Goal: Find specific page/section: Find specific page/section

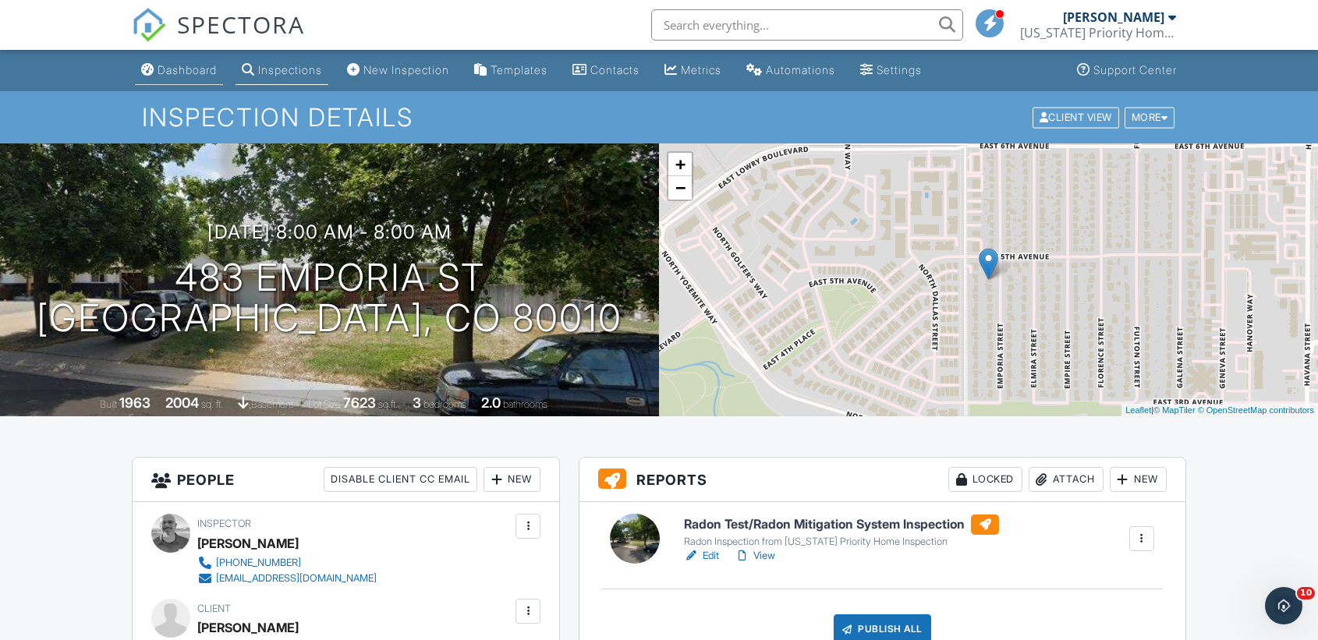
click at [196, 76] on div "Dashboard" at bounding box center [187, 69] width 59 height 13
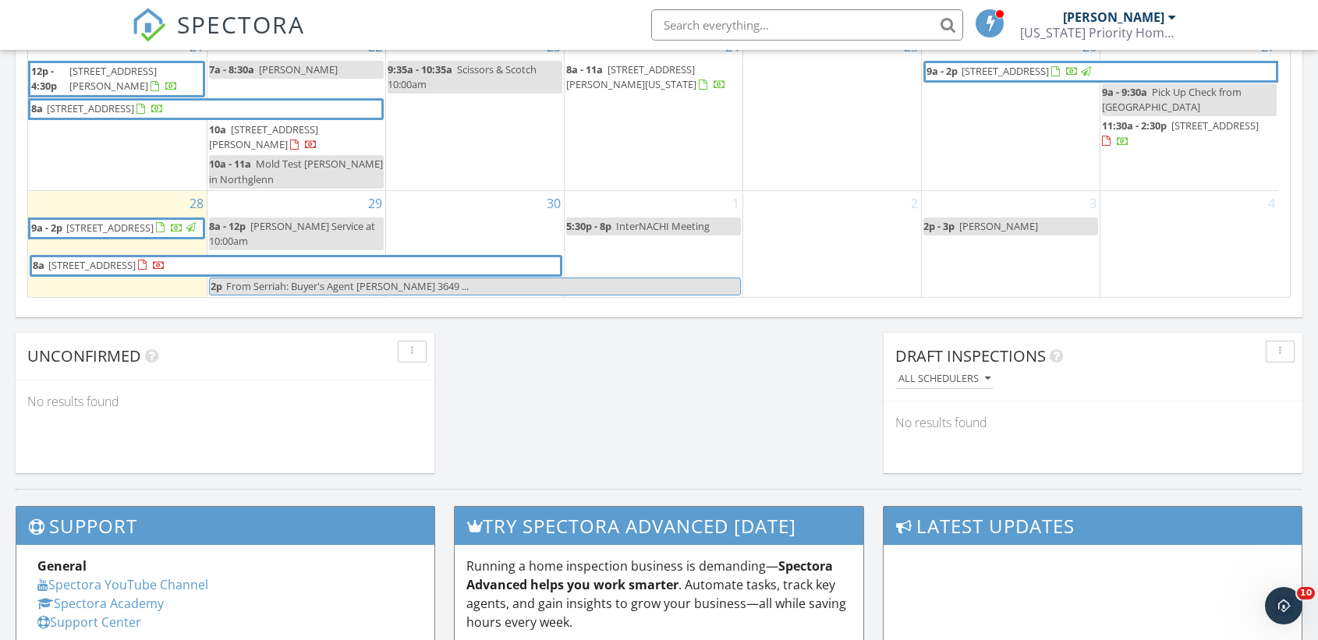
scroll to position [236, 0]
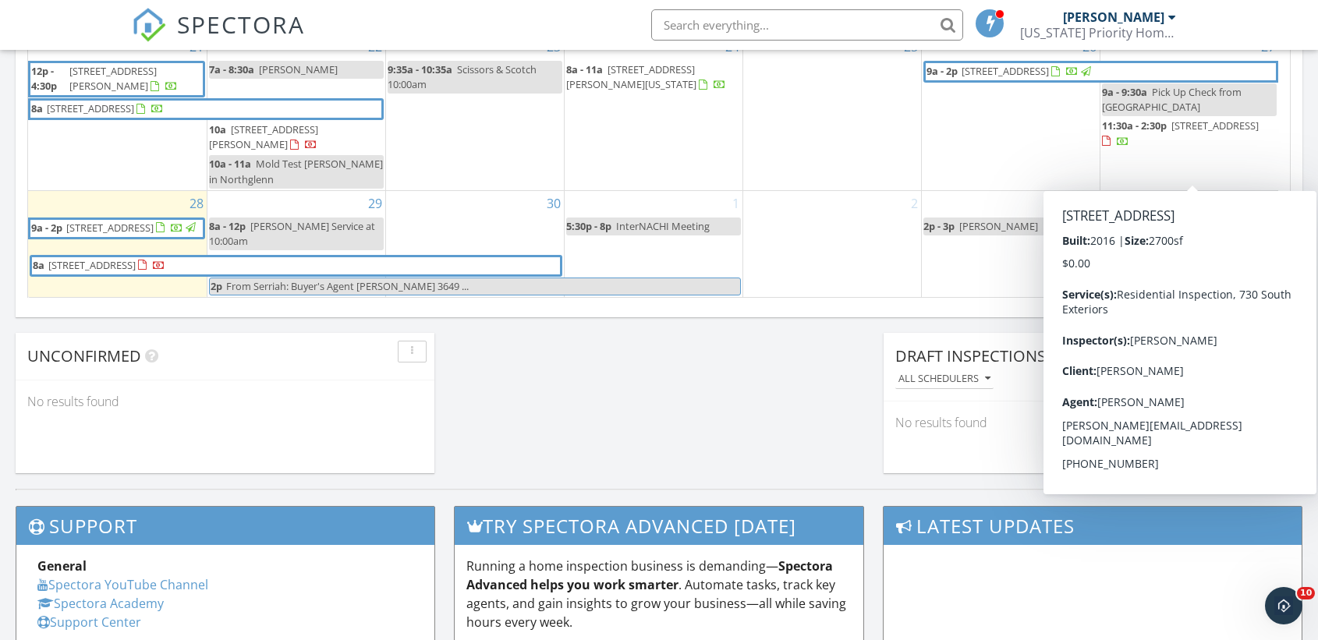
click at [1172, 133] on span "[STREET_ADDRESS]" at bounding box center [1215, 126] width 87 height 14
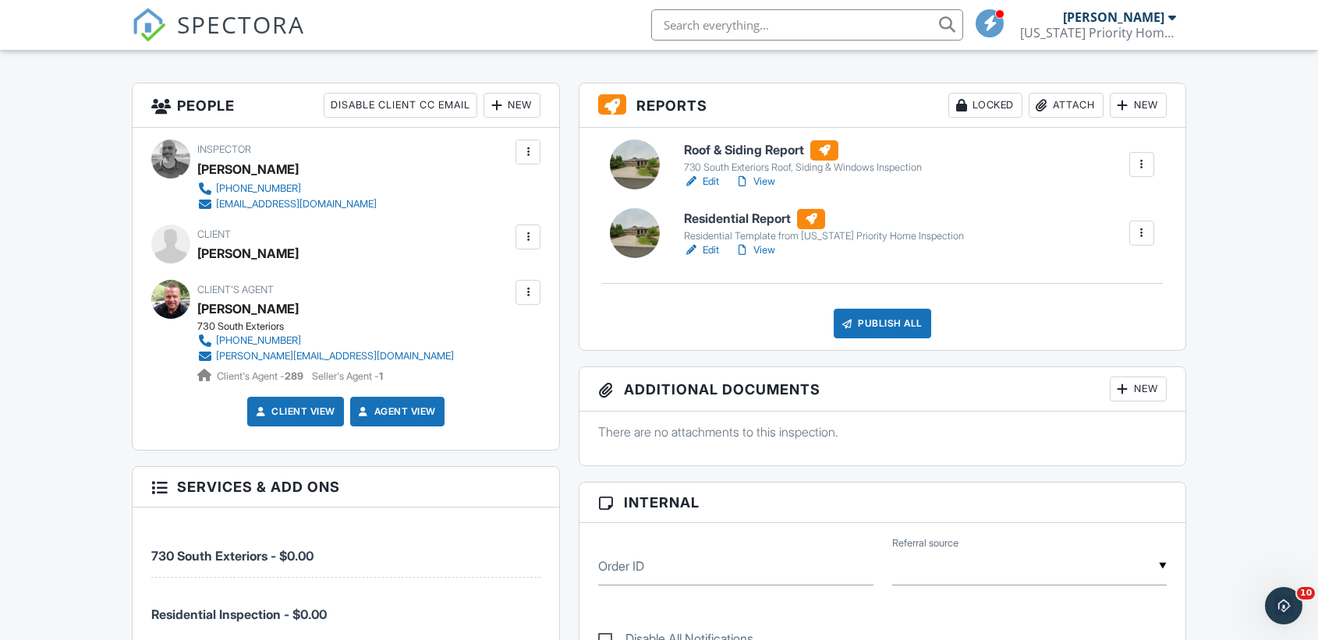
scroll to position [369, 0]
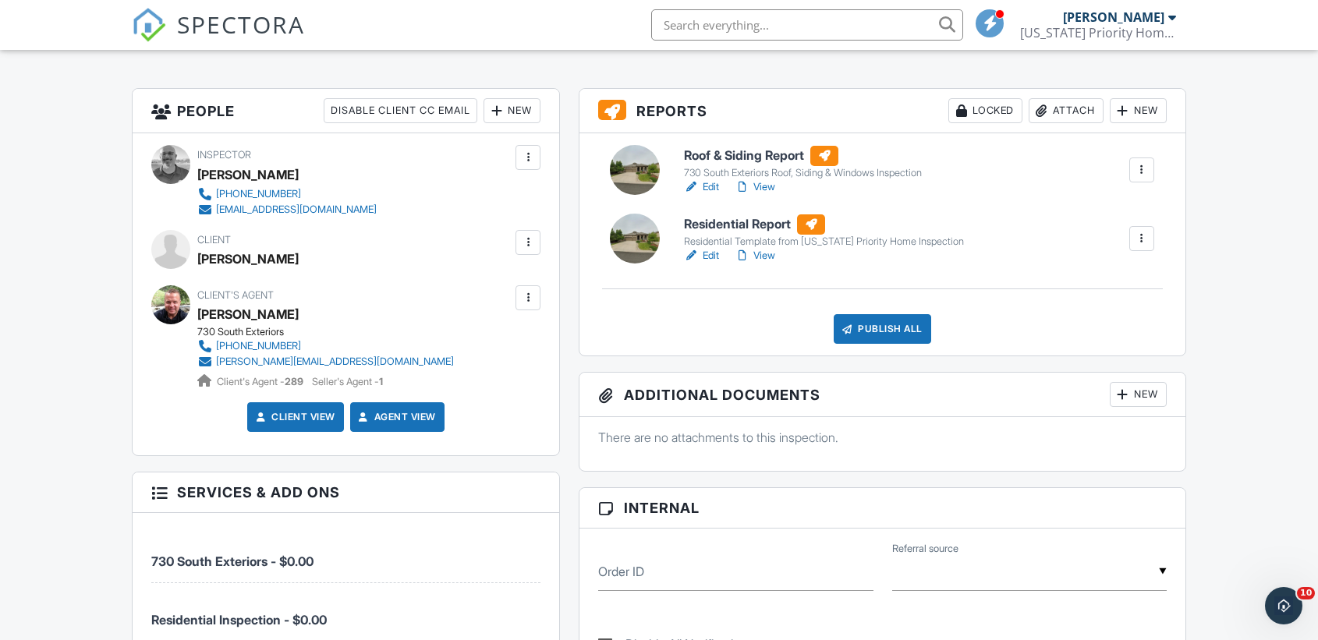
click at [705, 187] on link "Edit" at bounding box center [701, 187] width 35 height 16
